Goal: Task Accomplishment & Management: Use online tool/utility

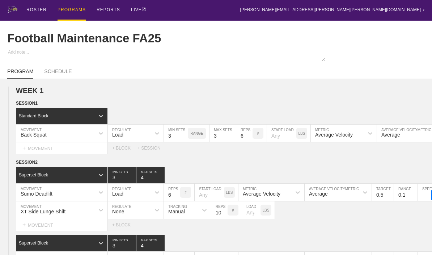
click at [66, 15] on div "PROGRAMS" at bounding box center [72, 10] width 28 height 21
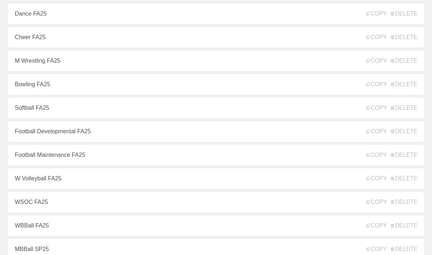
scroll to position [159, 0]
click at [42, 142] on link "Football Developmental FA25" at bounding box center [216, 131] width 418 height 22
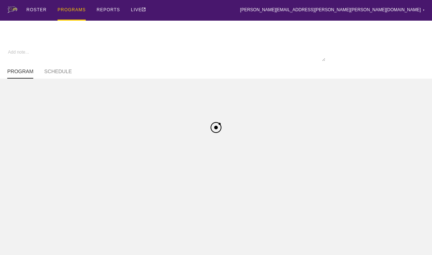
type textarea "x"
type input "Football Developmental FA25"
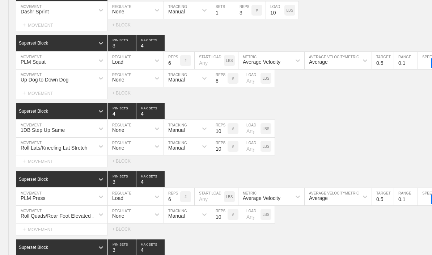
scroll to position [1229, 0]
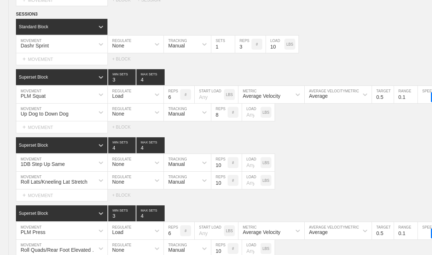
click at [0, 0] on icon at bounding box center [0, 0] width 0 height 0
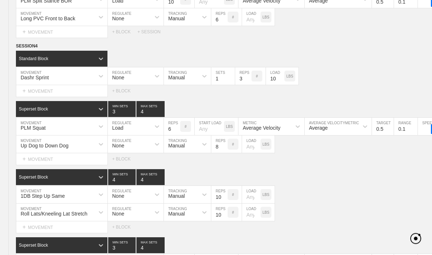
scroll to position [1528, 0]
click at [0, 0] on circle at bounding box center [0, 0] width 0 height 0
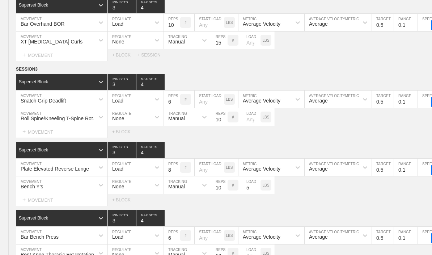
scroll to position [2992, 0]
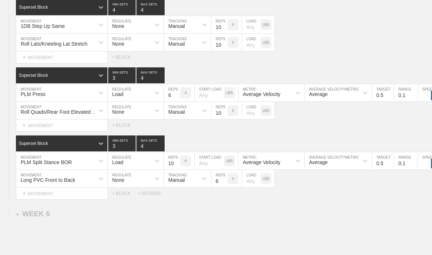
type textarea "x"
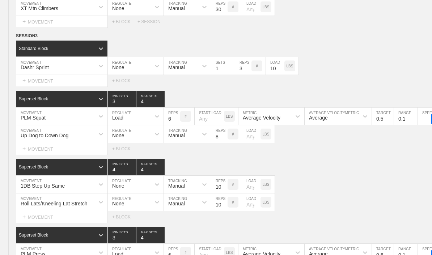
scroll to position [3884, 0]
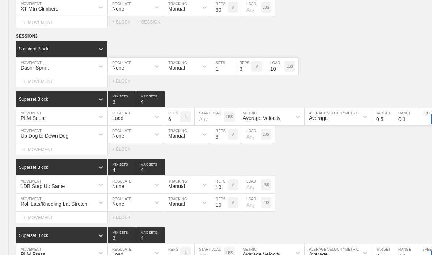
click at [274, 75] on input "10" at bounding box center [275, 66] width 18 height 17
type input "15"
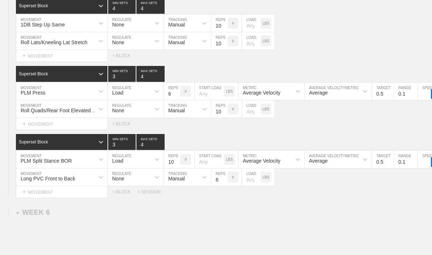
scroll to position [0, 10]
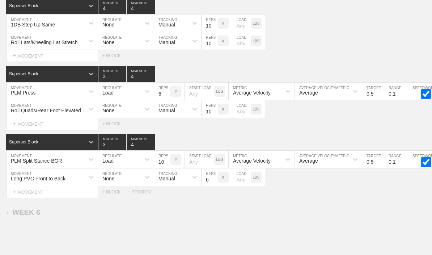
type textarea "x"
